Goal: Task Accomplishment & Management: Manage account settings

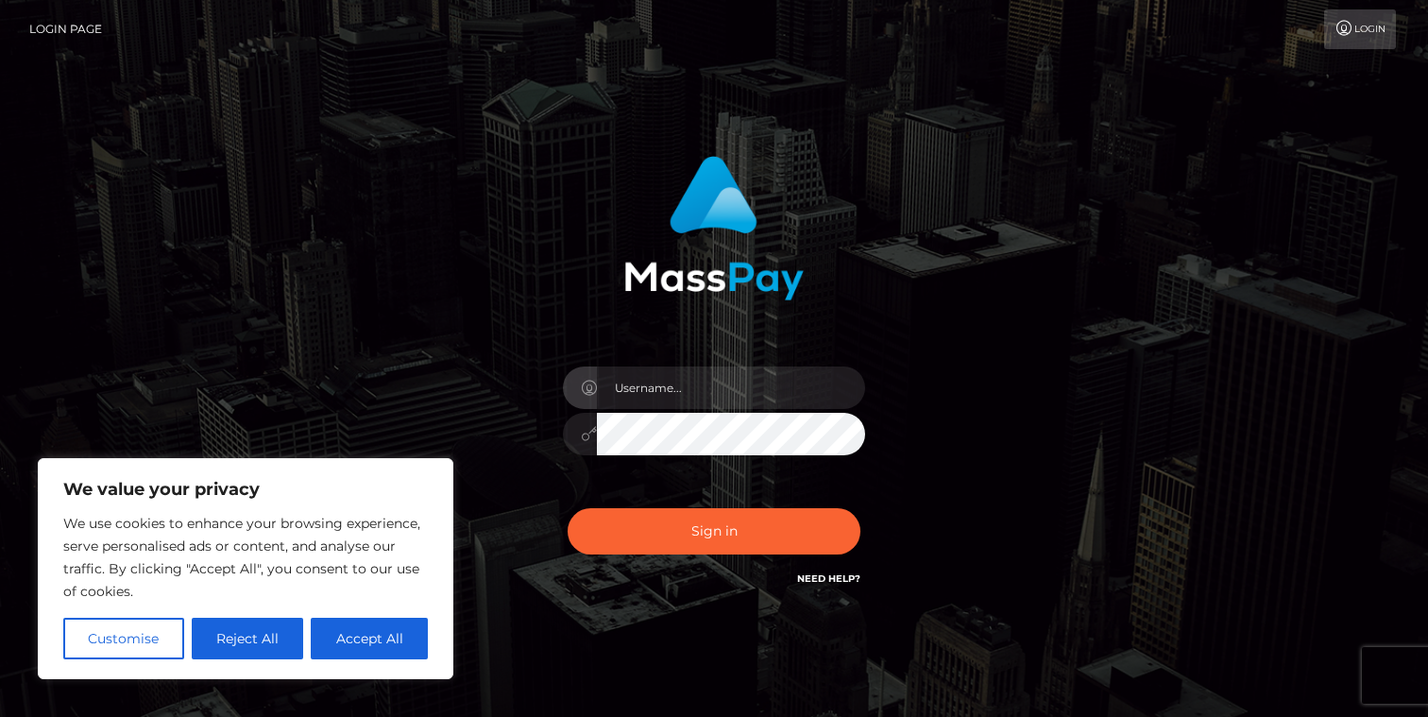
click at [667, 377] on input "text" at bounding box center [731, 388] width 268 height 43
click at [258, 631] on button "Reject All" at bounding box center [248, 639] width 112 height 42
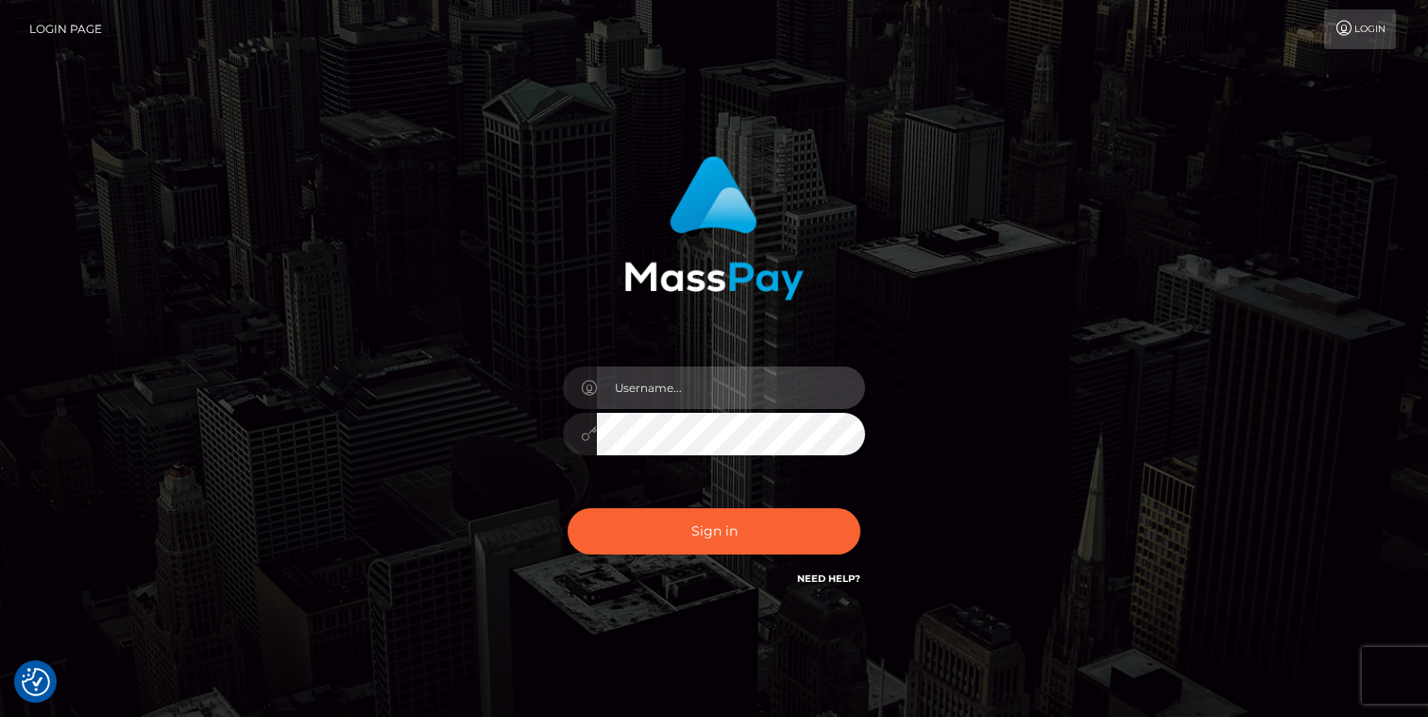
click at [641, 402] on input "text" at bounding box center [731, 388] width 268 height 43
type input "[EMAIL_ADDRESS][DOMAIN_NAME]"
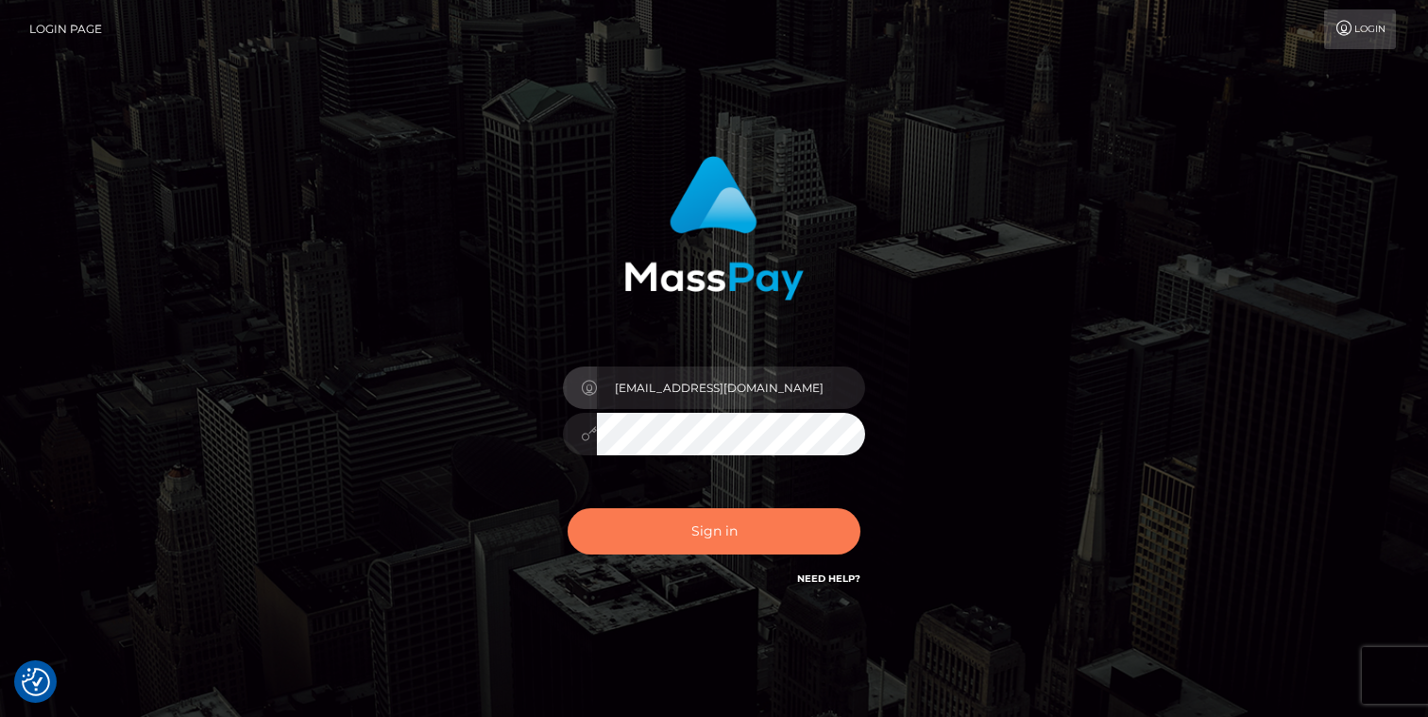
click at [752, 525] on button "Sign in" at bounding box center [714, 531] width 293 height 46
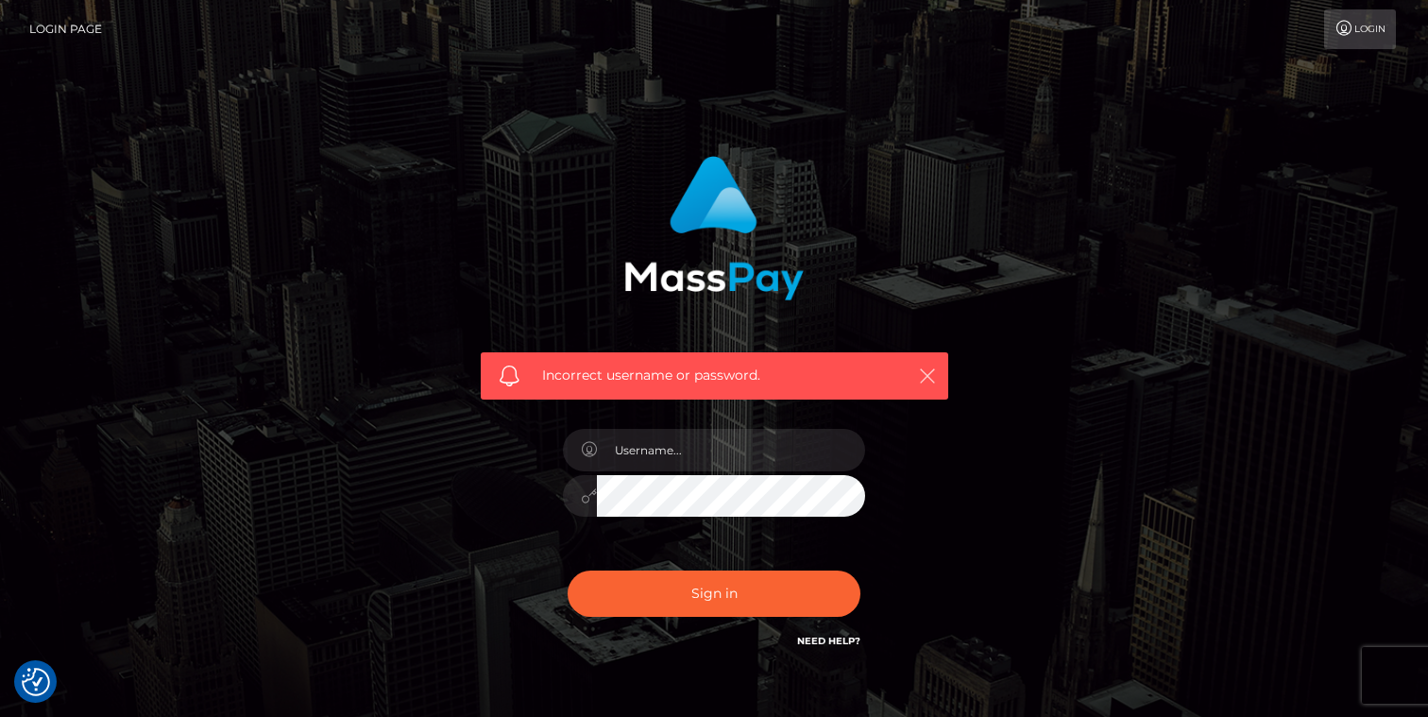
click at [936, 368] on button "button" at bounding box center [927, 376] width 24 height 24
click at [931, 377] on icon "button" at bounding box center [927, 376] width 19 height 19
click at [837, 637] on link "Need Help?" at bounding box center [828, 641] width 63 height 12
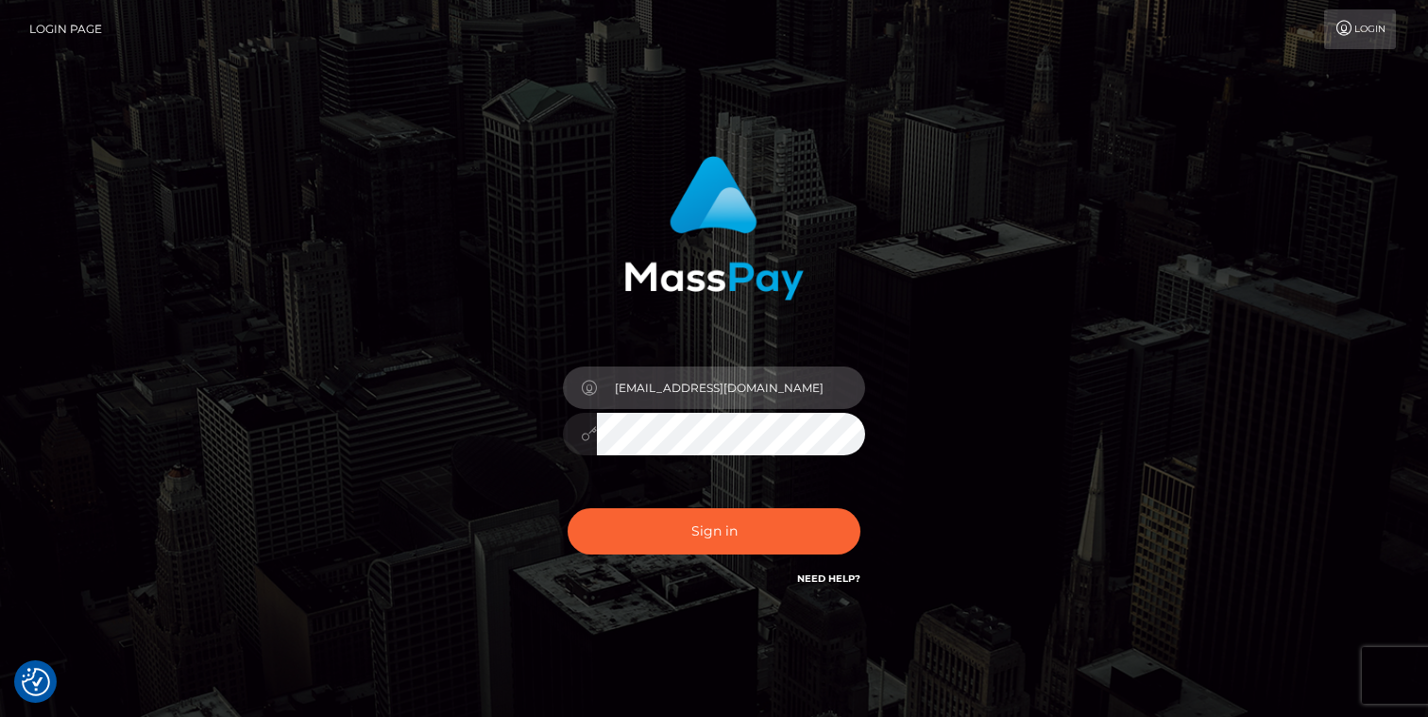
click at [634, 384] on input "[EMAIL_ADDRESS][DOMAIN_NAME]" at bounding box center [731, 388] width 268 height 43
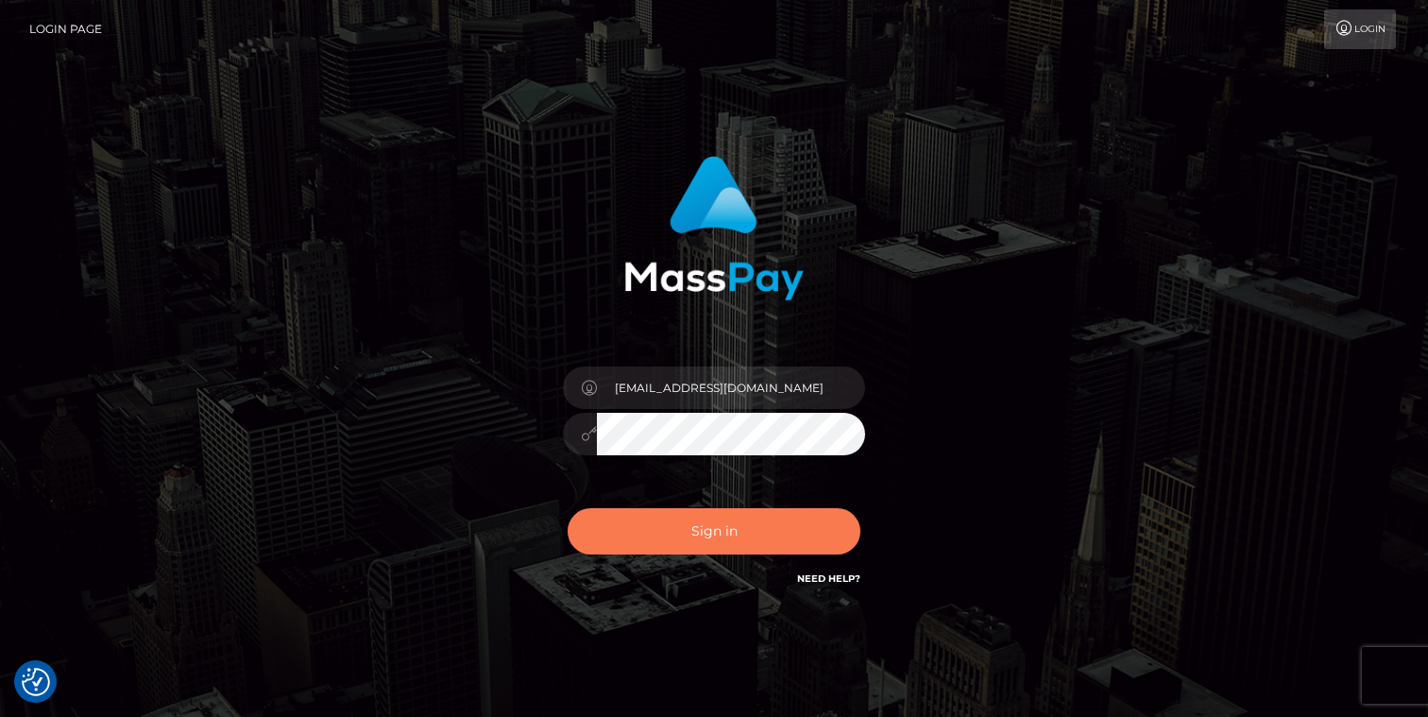
click at [727, 535] on button "Sign in" at bounding box center [714, 531] width 293 height 46
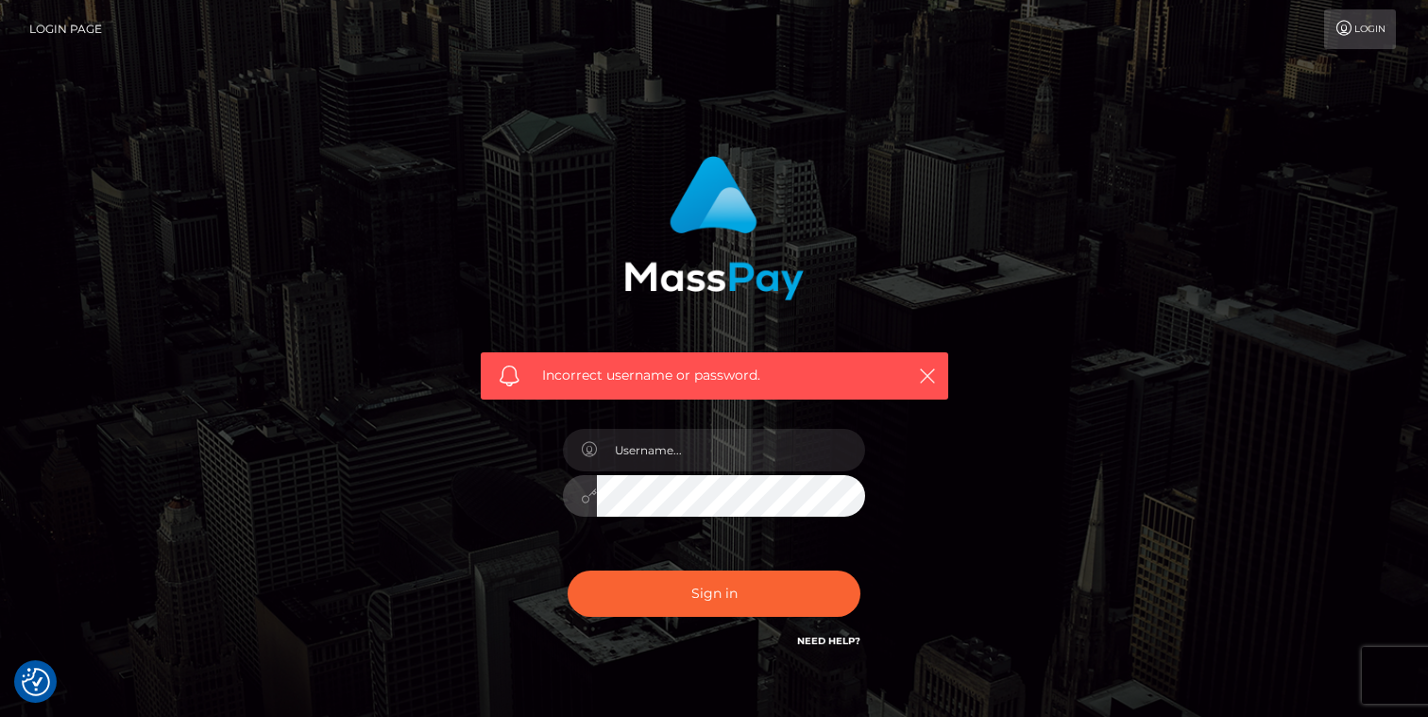
click at [568, 571] on button "Sign in" at bounding box center [714, 594] width 293 height 46
click at [710, 455] on input "text" at bounding box center [731, 450] width 268 height 43
type input "[EMAIL_ADDRESS][DOMAIN_NAME]"
click at [568, 571] on button "Sign in" at bounding box center [714, 594] width 293 height 46
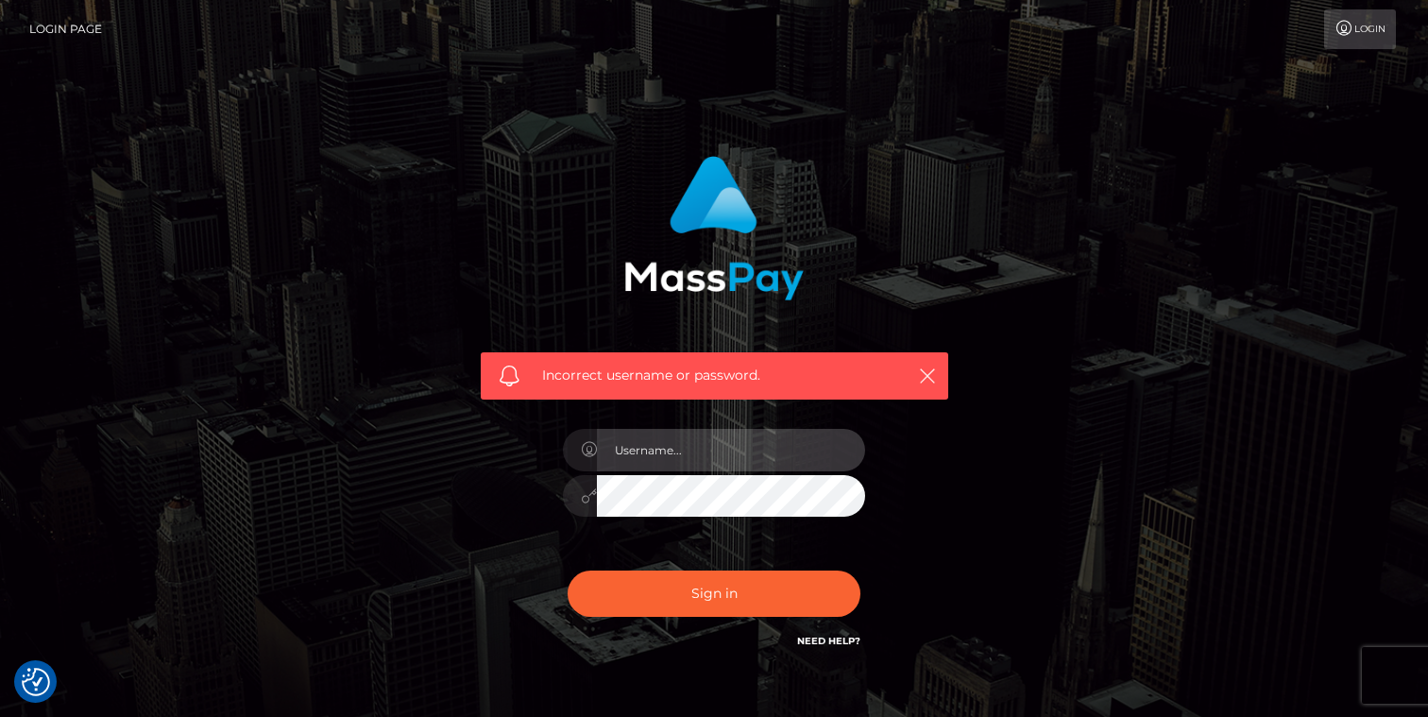
click at [726, 439] on input "text" at bounding box center [731, 450] width 268 height 43
type input "[EMAIL_ADDRESS][DOMAIN_NAME]"
click at [568, 571] on button "Sign in" at bounding box center [714, 594] width 293 height 46
click at [1376, 39] on link "Login" at bounding box center [1360, 29] width 72 height 40
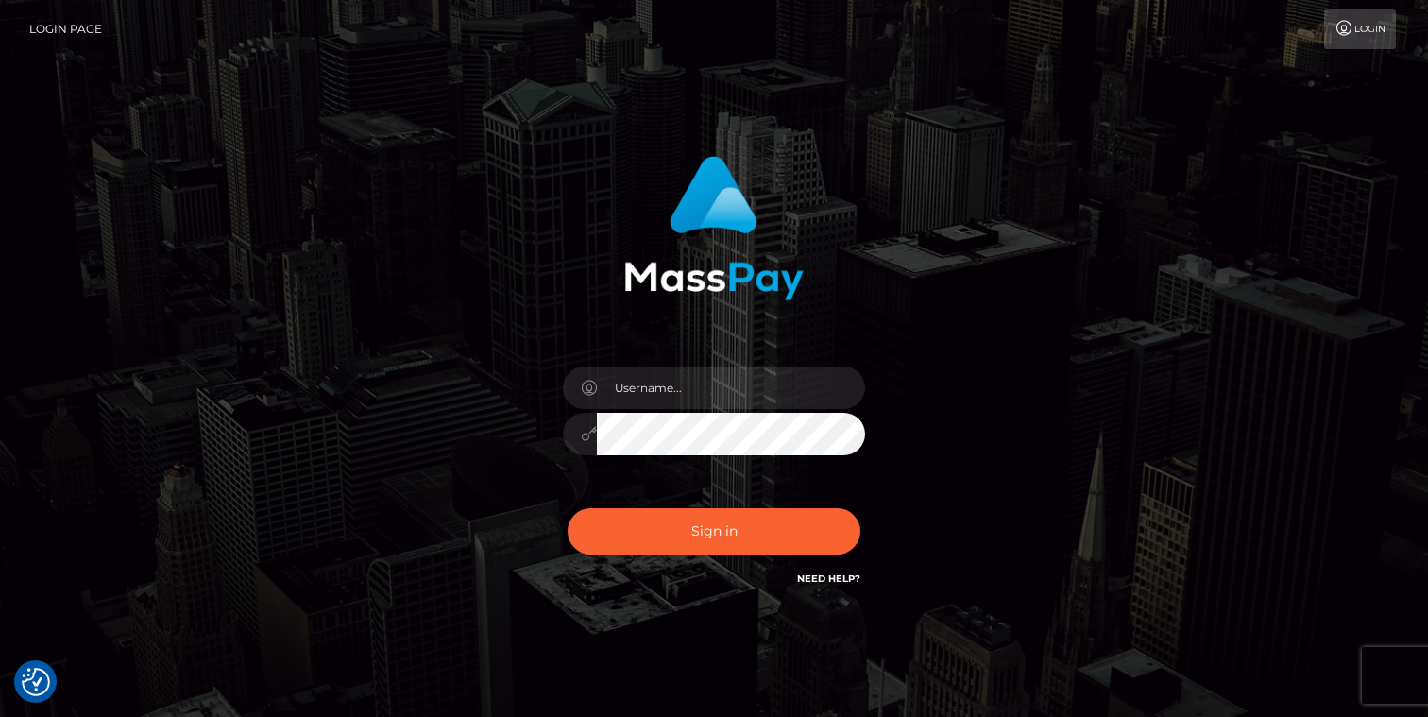
click at [67, 32] on link "Login Page" at bounding box center [65, 29] width 73 height 40
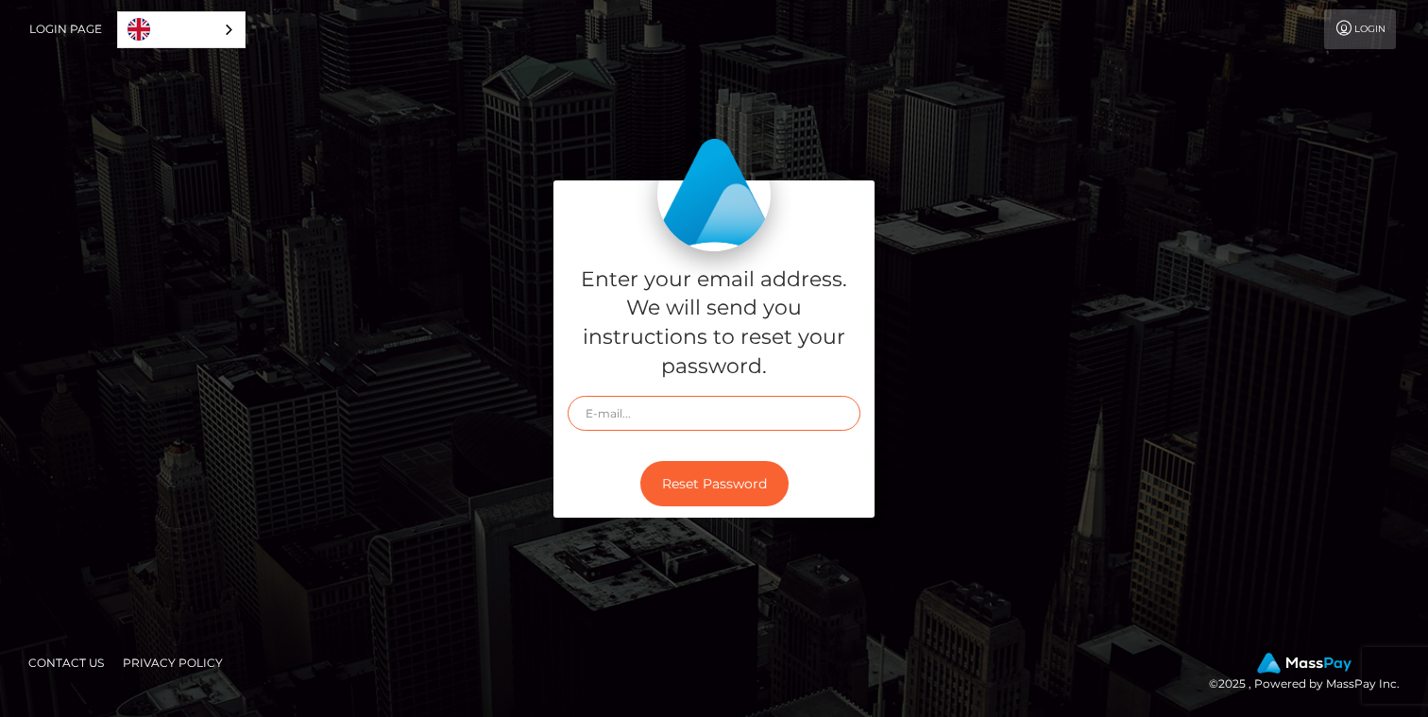
click at [644, 408] on input "text" at bounding box center [714, 413] width 293 height 35
type input "[EMAIL_ADDRESS][DOMAIN_NAME]"
click at [759, 500] on button "Reset Password" at bounding box center [715, 484] width 148 height 46
